Goal: Task Accomplishment & Management: Use online tool/utility

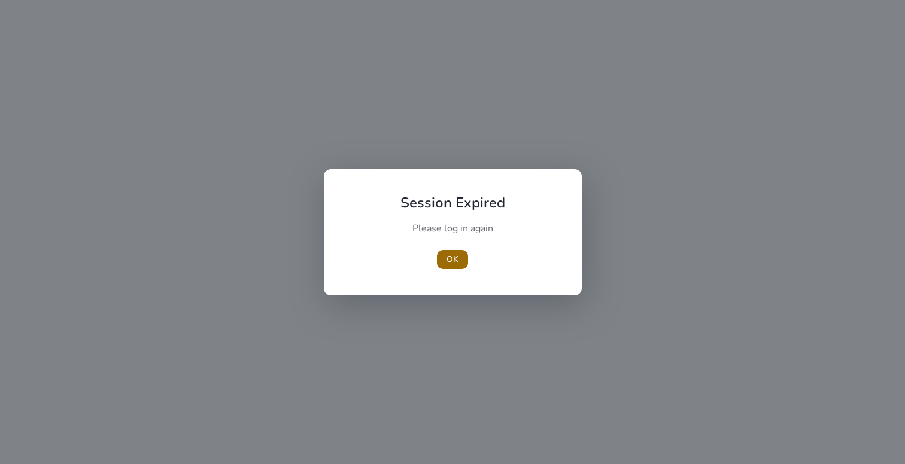
click at [451, 264] on span "OK" at bounding box center [452, 259] width 12 height 13
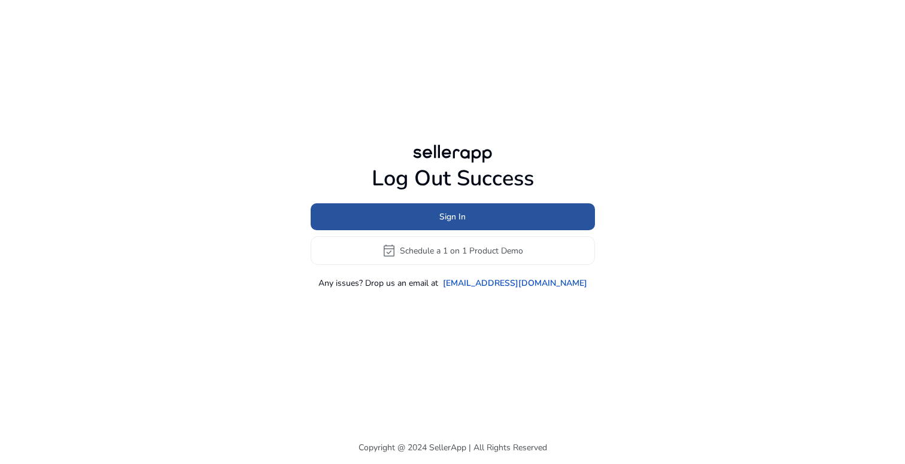
click at [473, 217] on span at bounding box center [452, 217] width 284 height 29
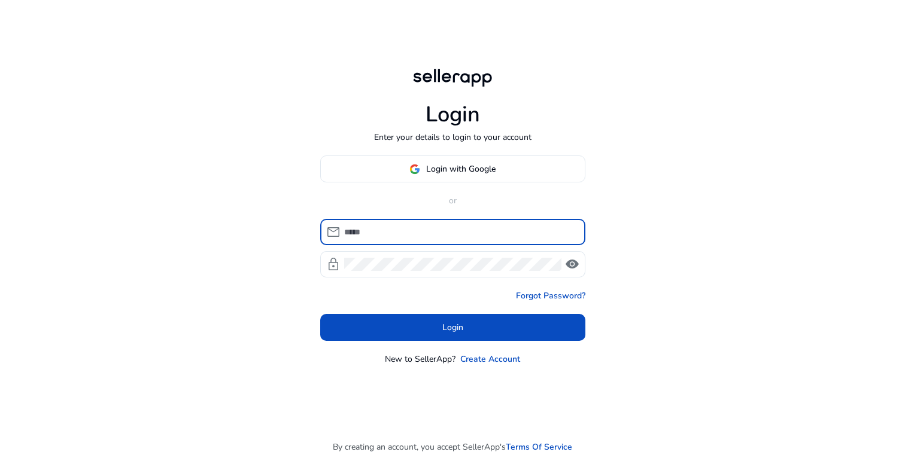
click at [447, 228] on input at bounding box center [460, 232] width 232 height 13
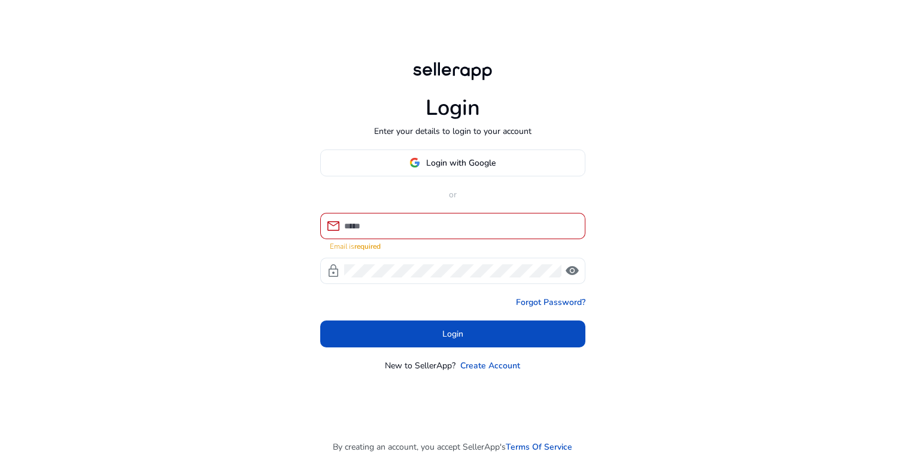
type input "**********"
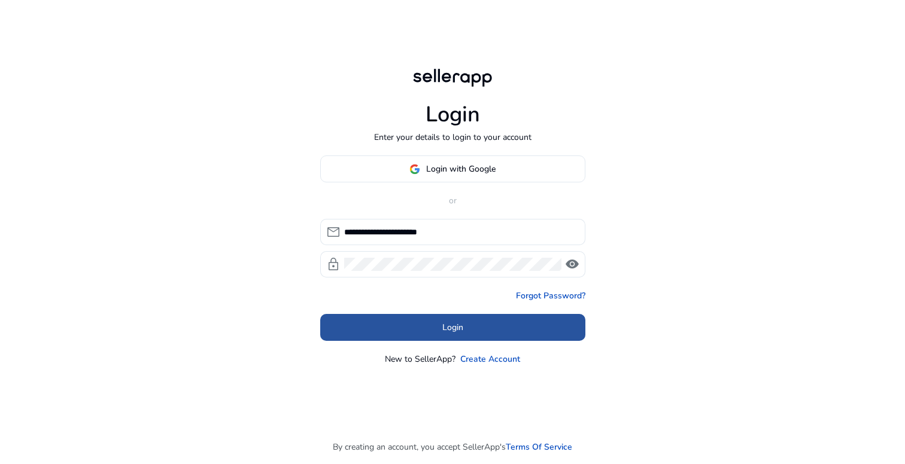
click at [474, 332] on span at bounding box center [452, 327] width 265 height 29
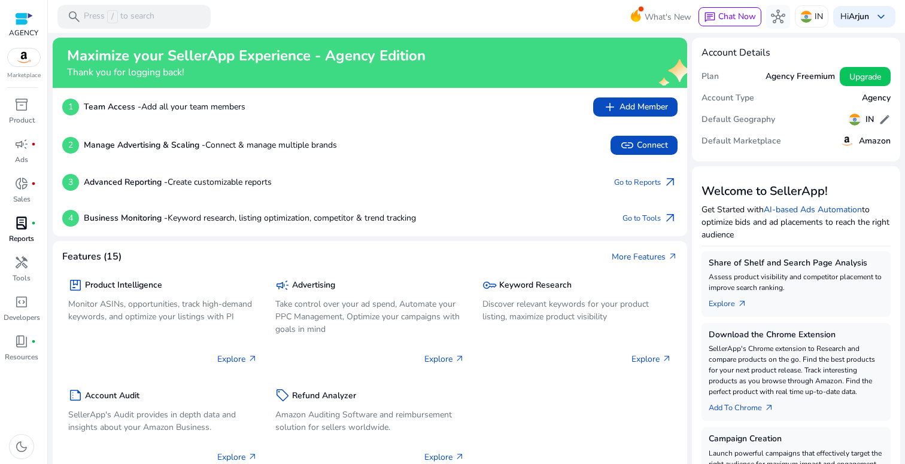
click at [21, 227] on span "lab_profile" at bounding box center [21, 223] width 14 height 14
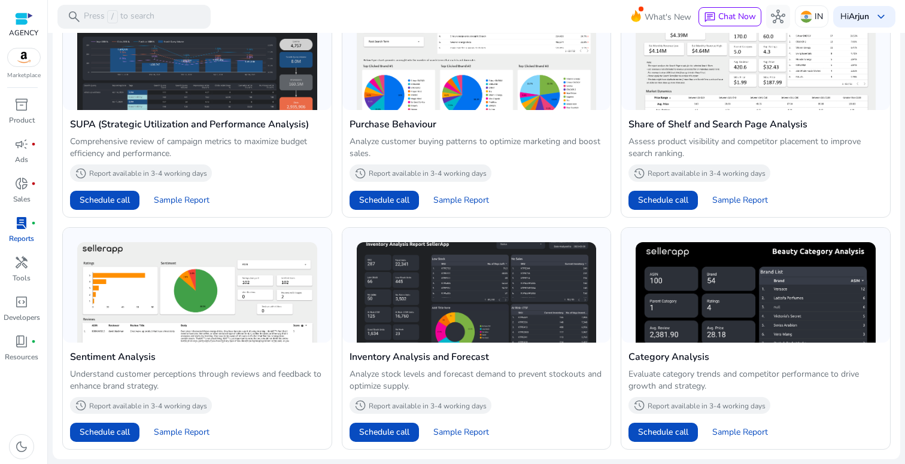
scroll to position [720, 0]
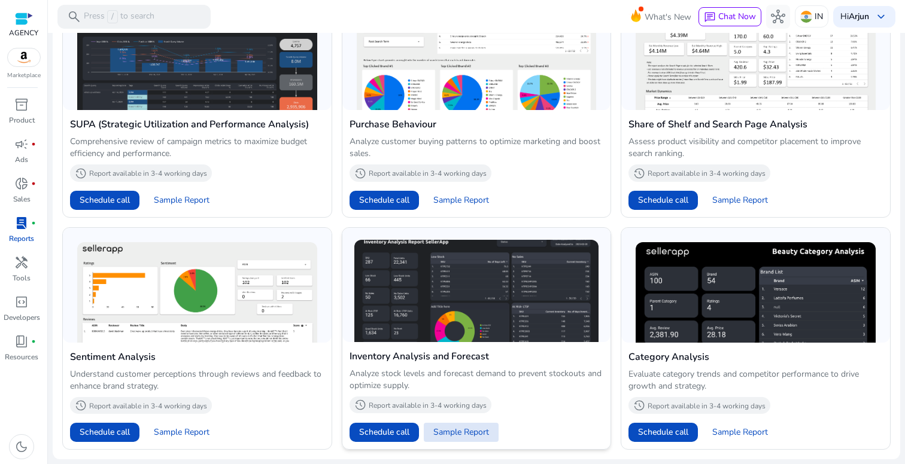
click at [452, 435] on span "Sample Report" at bounding box center [461, 433] width 56 height 12
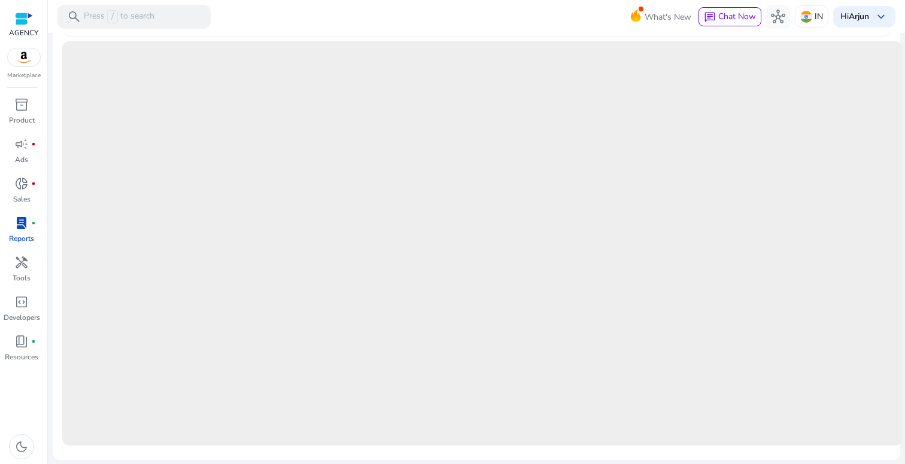
scroll to position [0, 0]
click at [574, 31] on mat-toolbar "search Press / to search What's New chat Chat Now hub IN [GEOGRAPHIC_DATA] keyb…" at bounding box center [476, 16] width 857 height 33
click at [571, 19] on mat-toolbar "search Press / to search What's New chat Chat Now hub IN [GEOGRAPHIC_DATA] keyb…" at bounding box center [476, 16] width 857 height 33
click at [541, 34] on div at bounding box center [476, 34] width 857 height 2
